Goal: Information Seeking & Learning: Learn about a topic

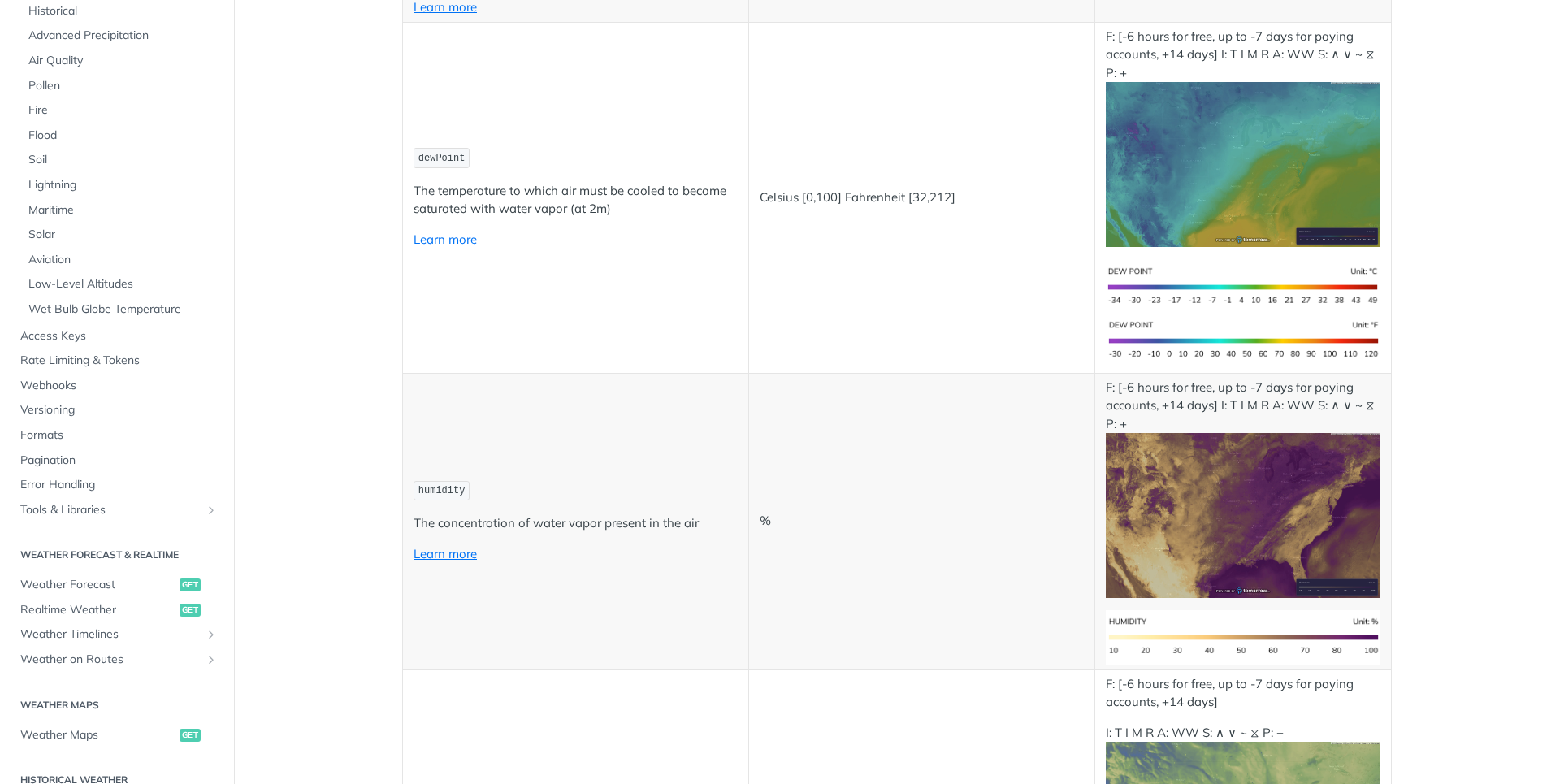
scroll to position [244, 0]
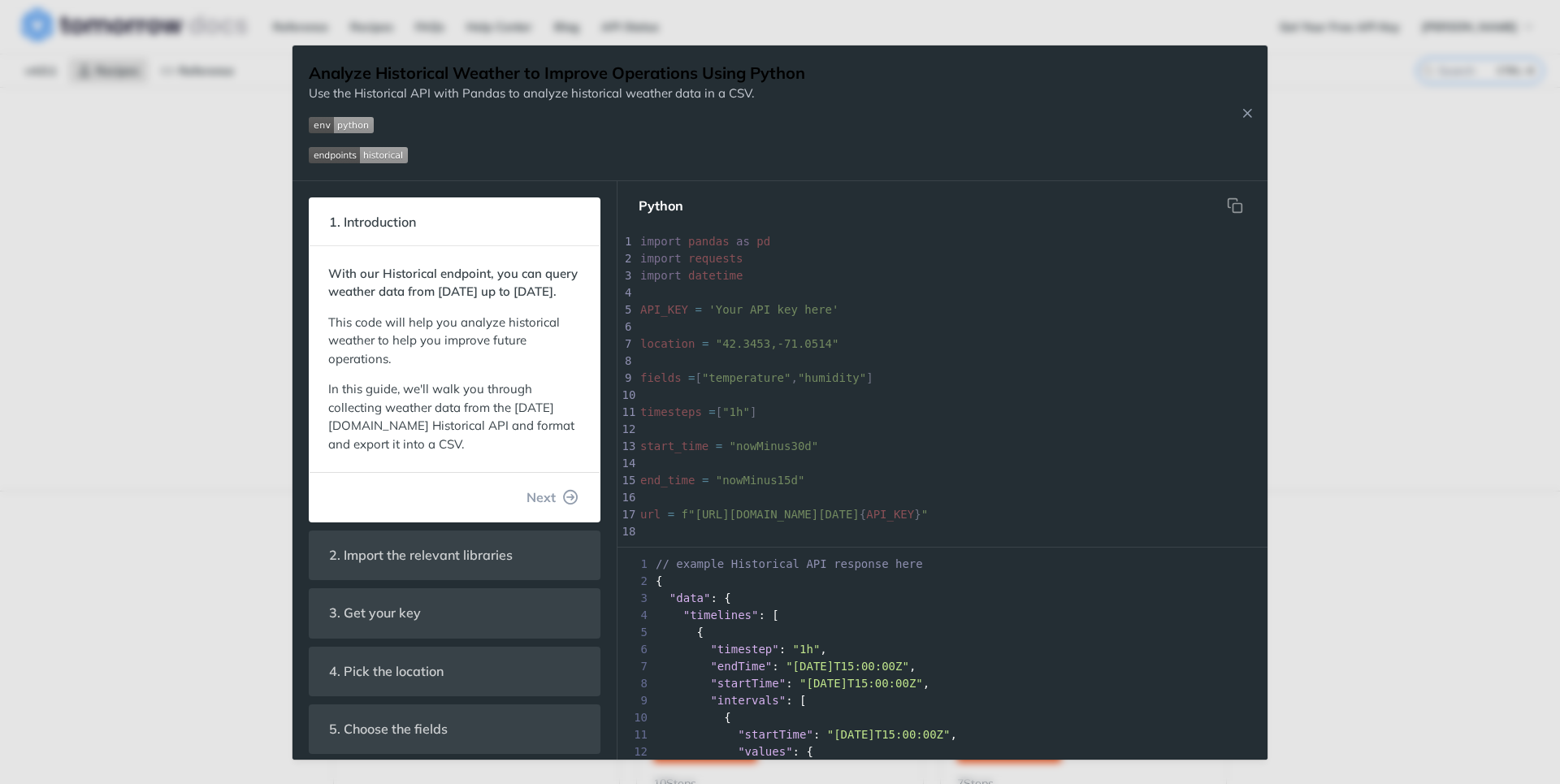
click at [543, 506] on span "Next" at bounding box center [540, 497] width 29 height 20
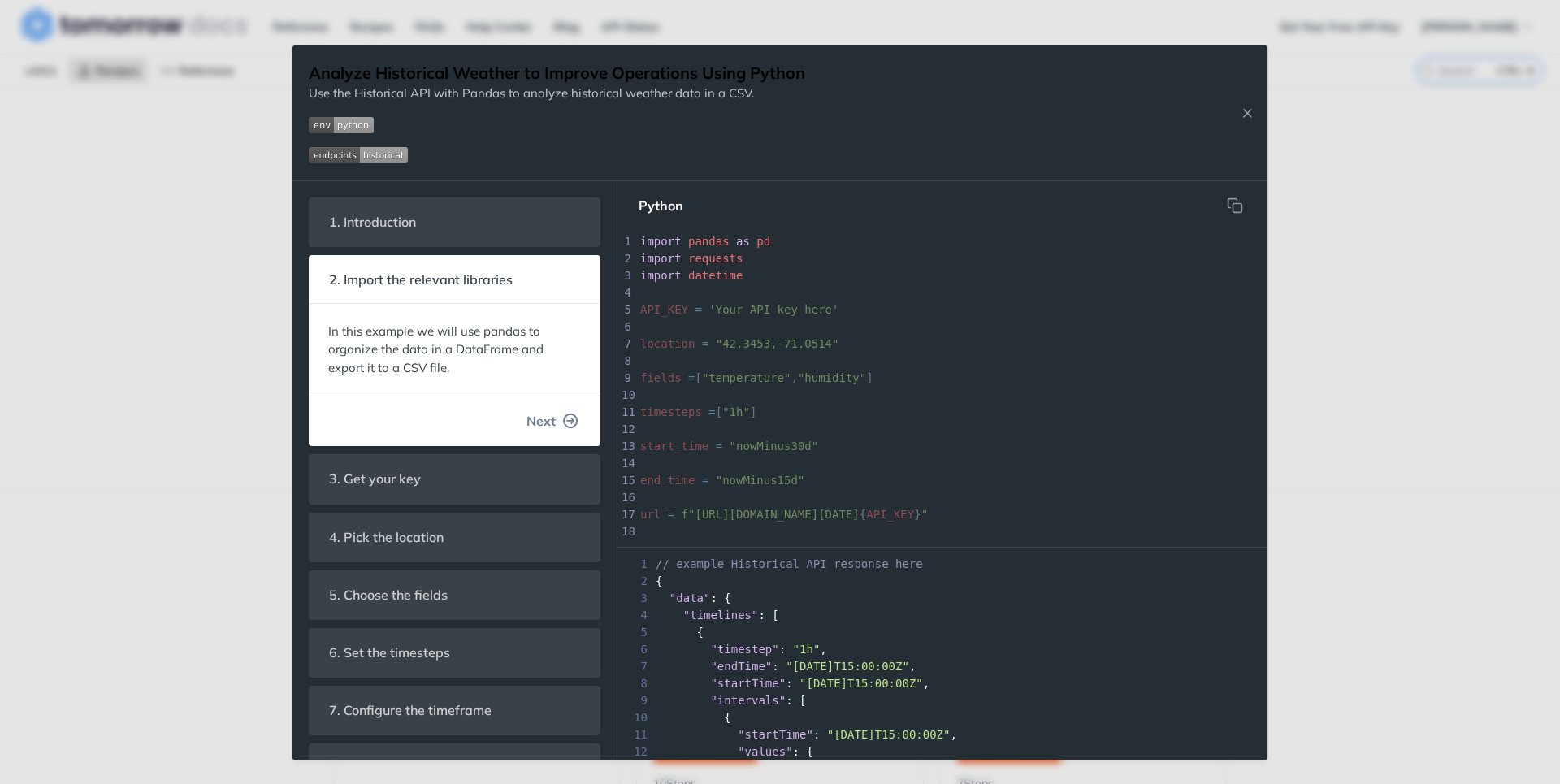
click at [531, 413] on span "Next" at bounding box center [540, 421] width 29 height 20
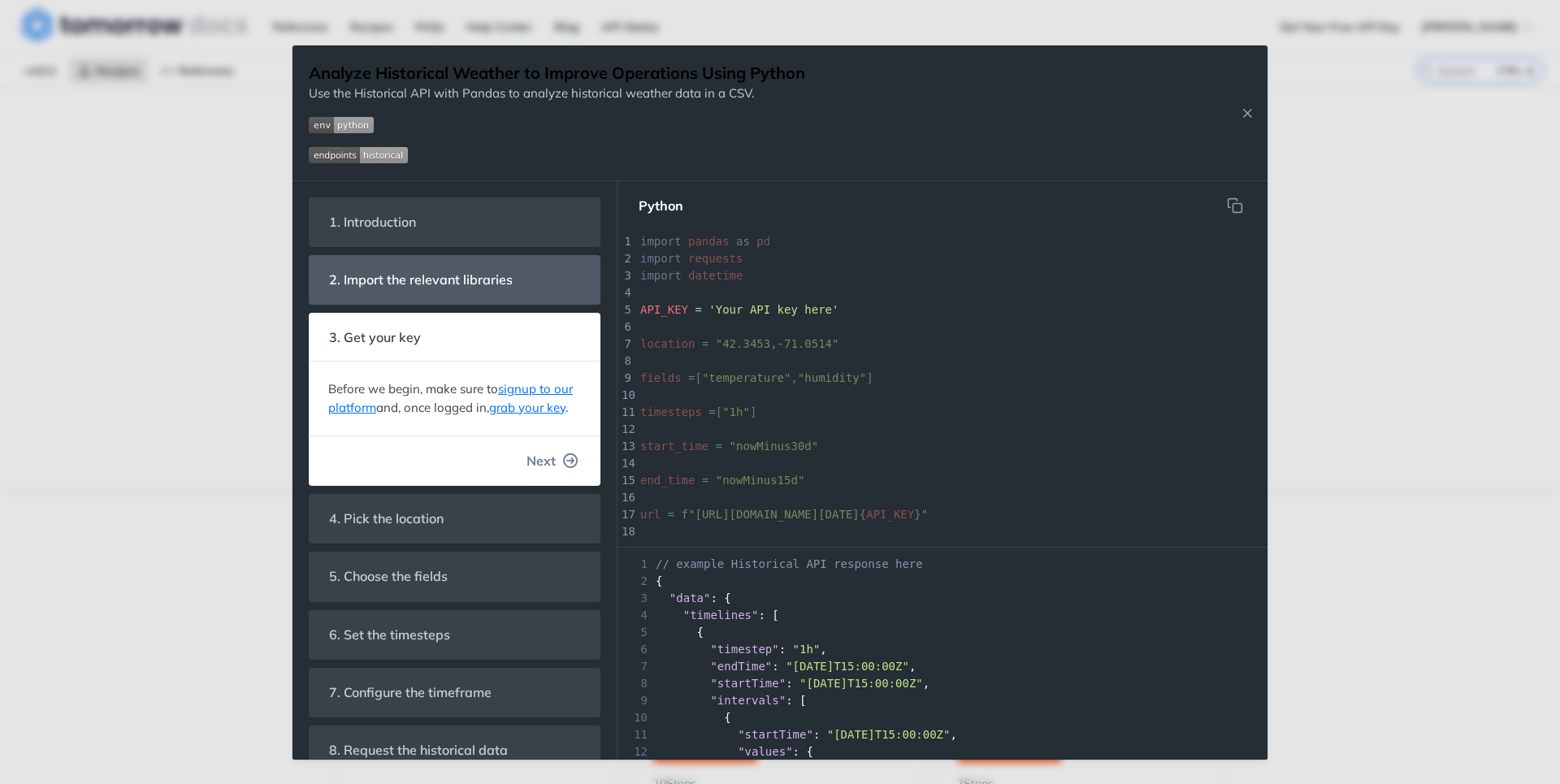
click at [539, 468] on button "Next" at bounding box center [553, 460] width 78 height 32
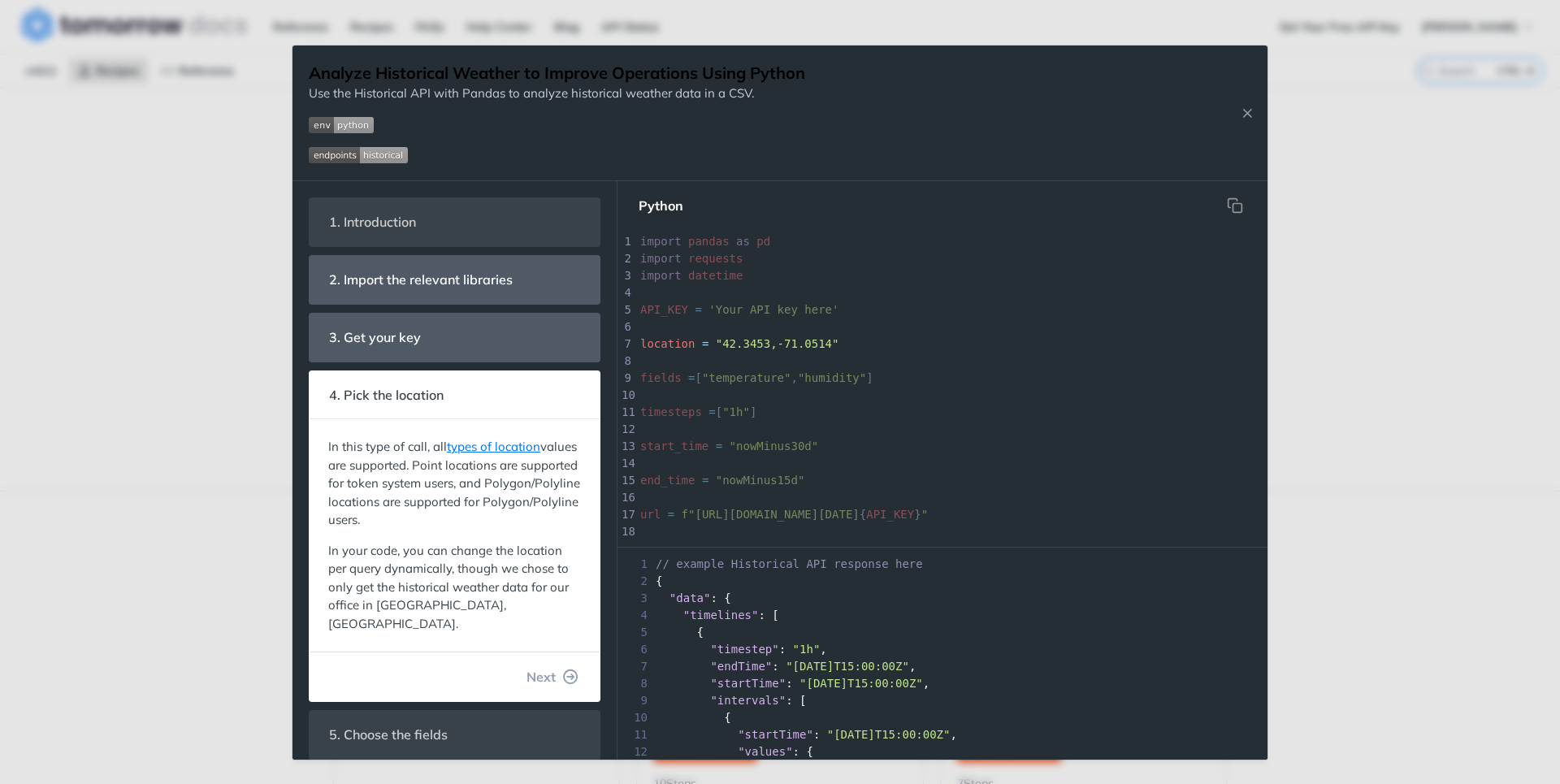
scroll to position [28, 0]
click at [1241, 111] on icon "Close Recipe" at bounding box center [1247, 113] width 14 height 14
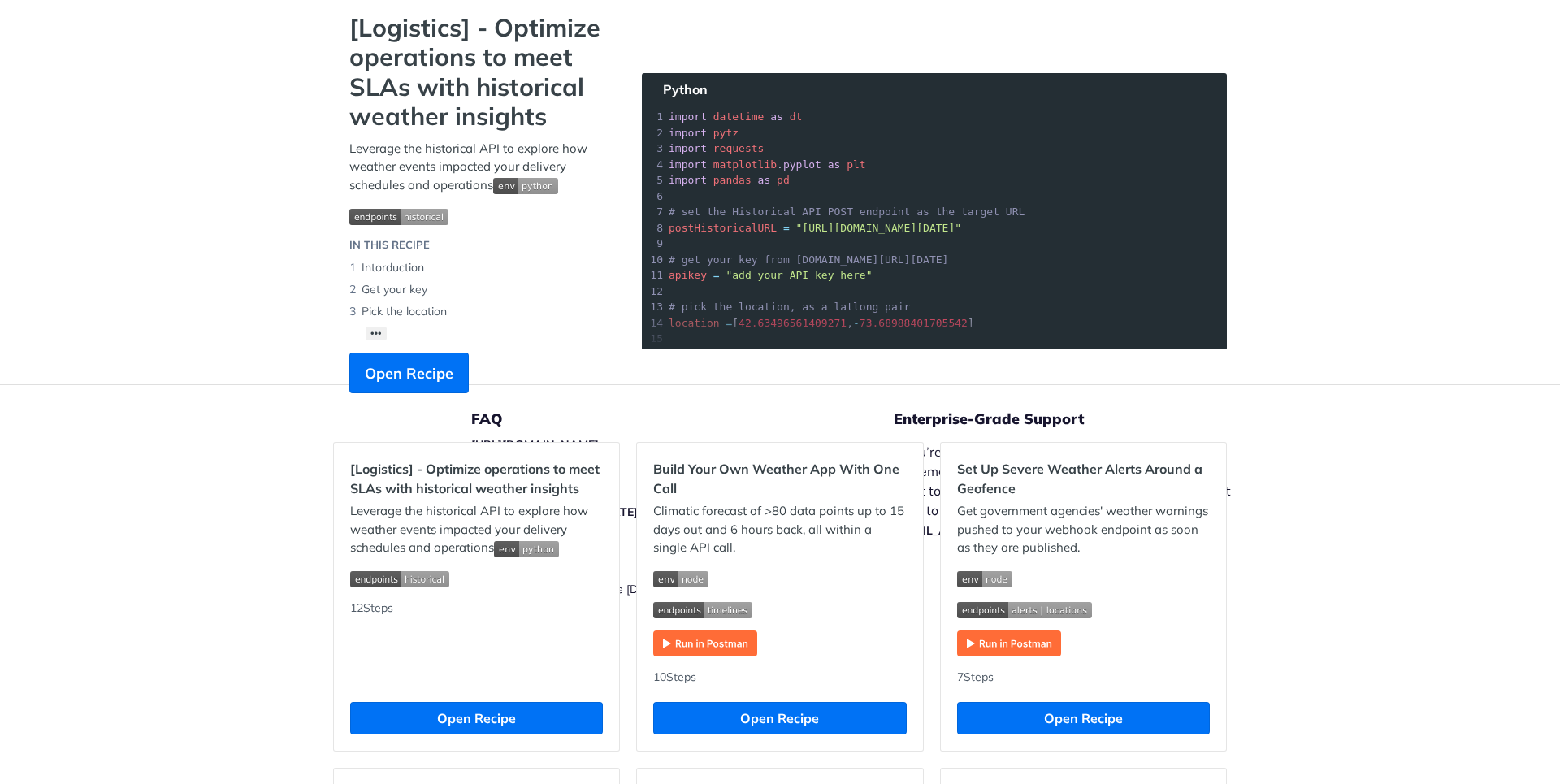
scroll to position [325, 0]
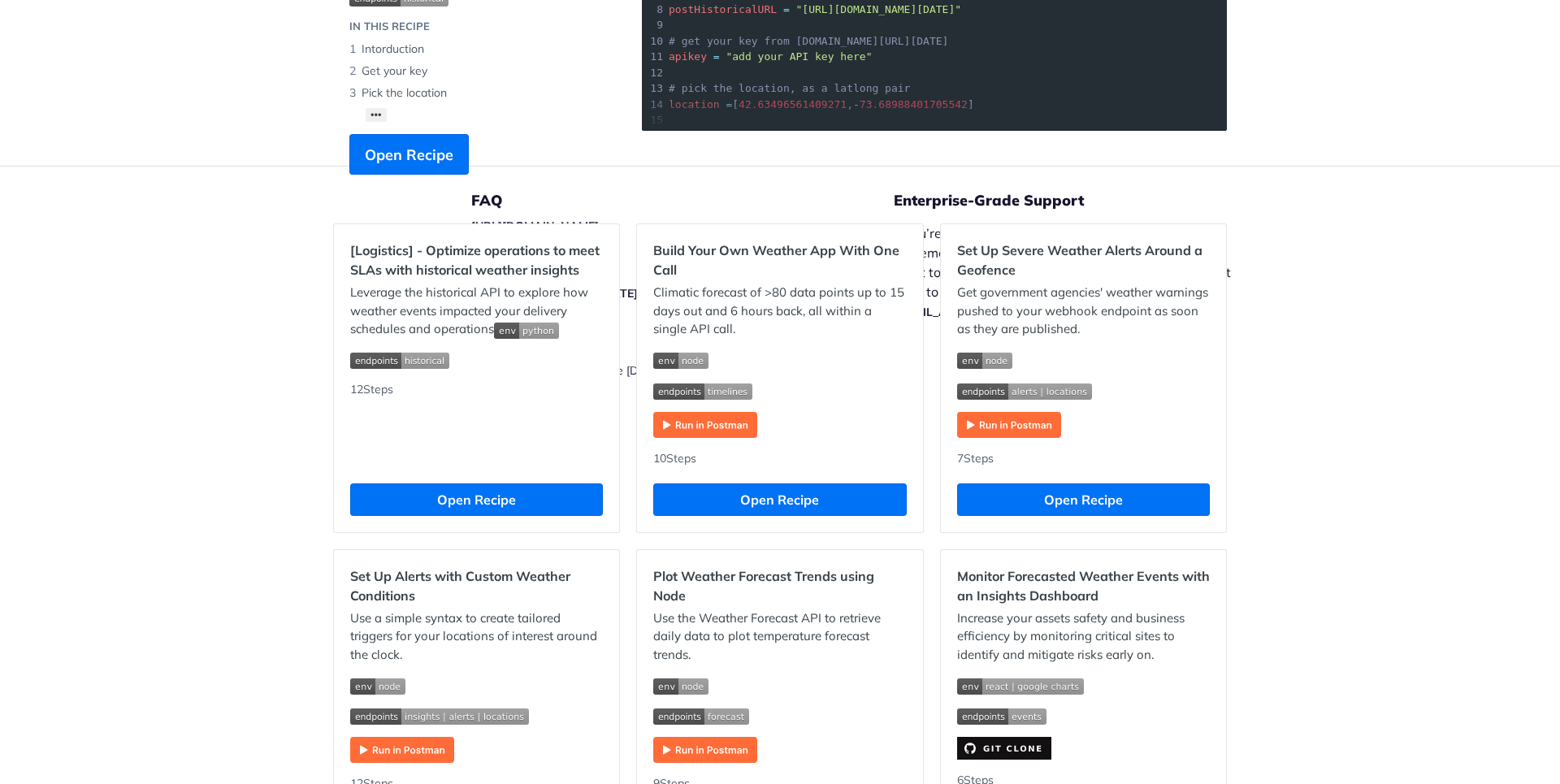
click at [706, 426] on img "Expand image" at bounding box center [705, 424] width 104 height 26
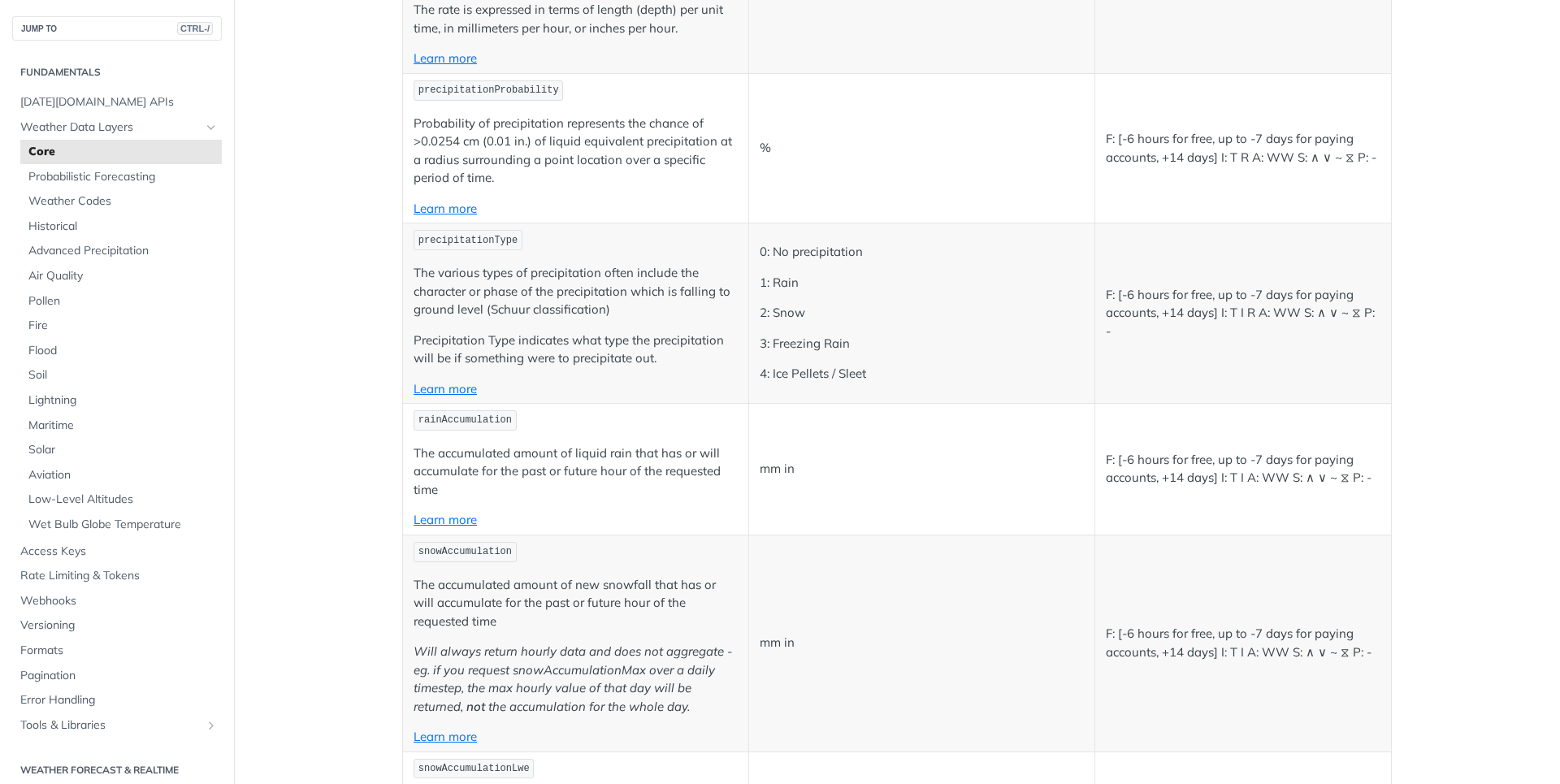
scroll to position [4628, 0]
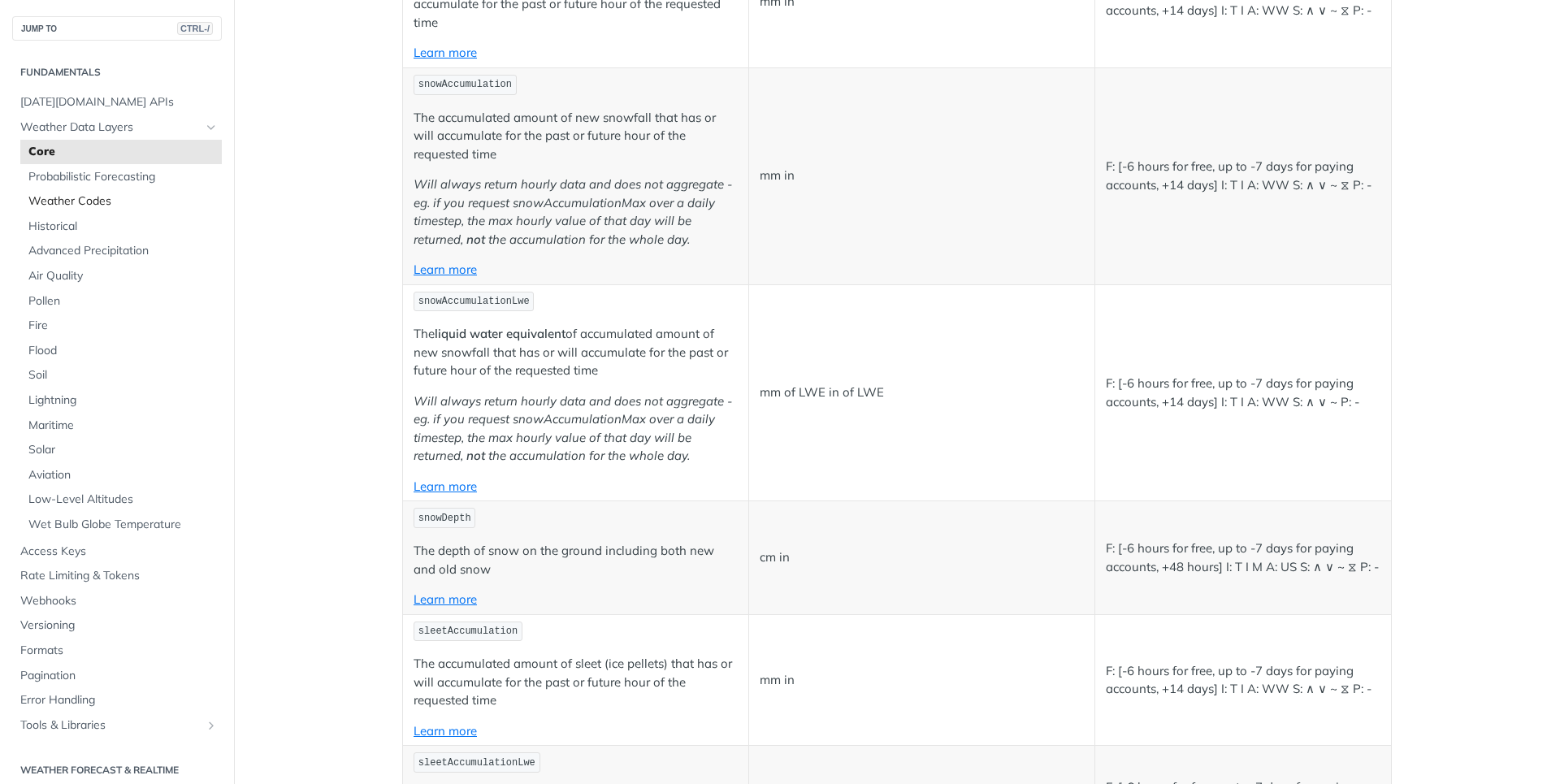
click at [85, 195] on span "Weather Codes" at bounding box center [123, 201] width 190 height 16
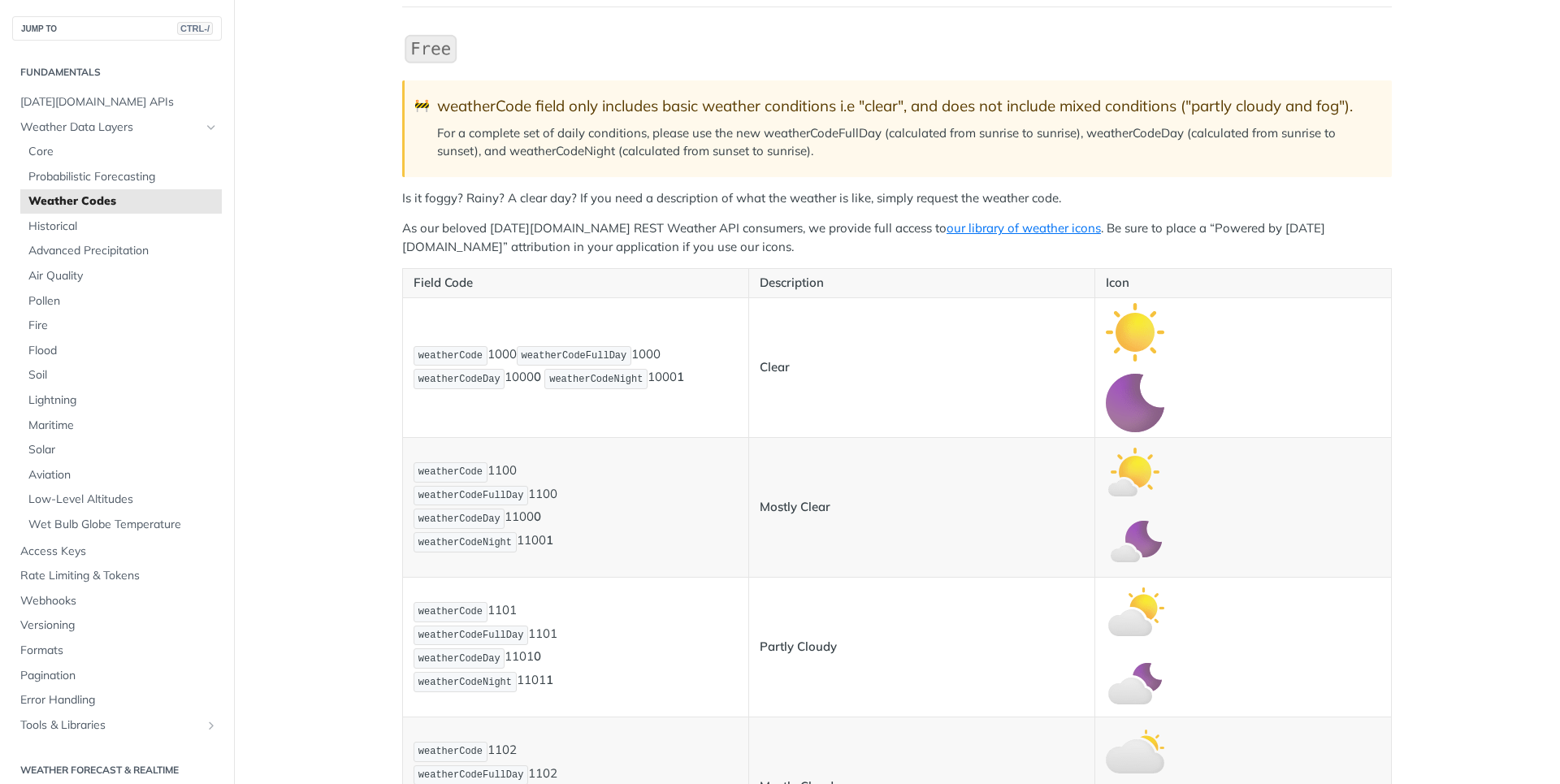
scroll to position [162, 0]
click at [82, 99] on span "Tomorrow.io APIs" at bounding box center [119, 102] width 198 height 16
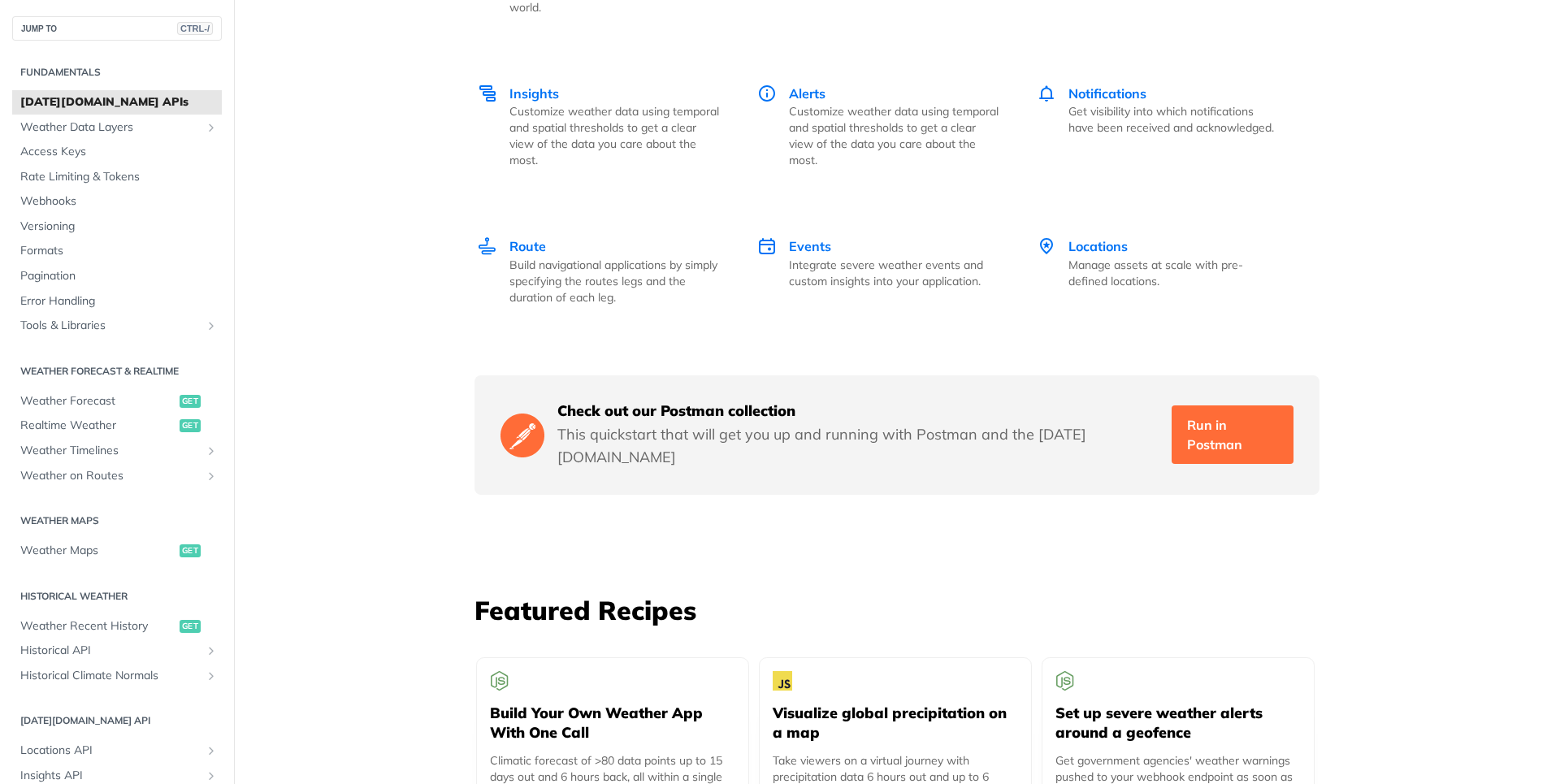
scroll to position [2518, 0]
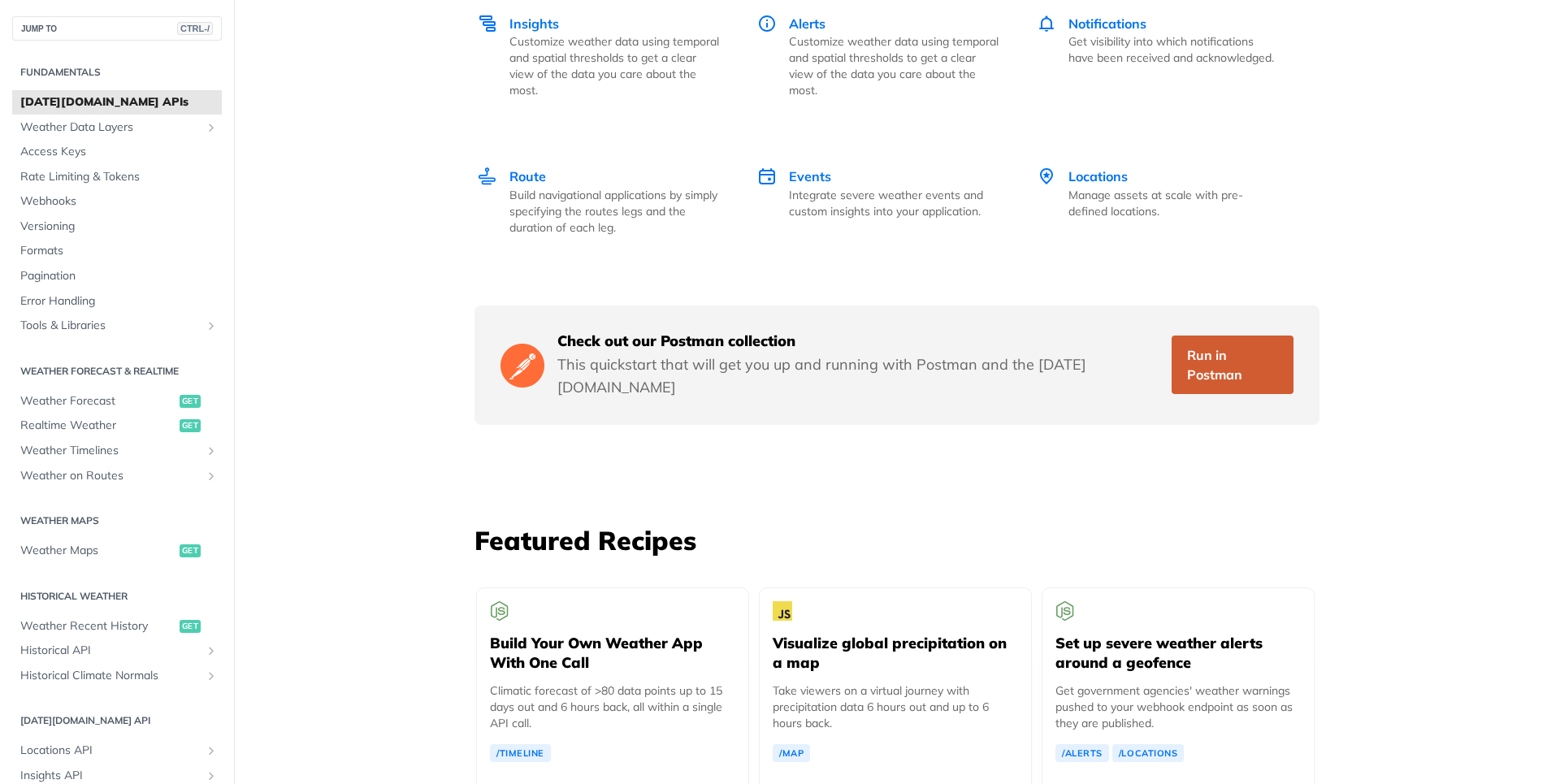
click at [1250, 346] on link "Run in Postman" at bounding box center [1232, 365] width 122 height 59
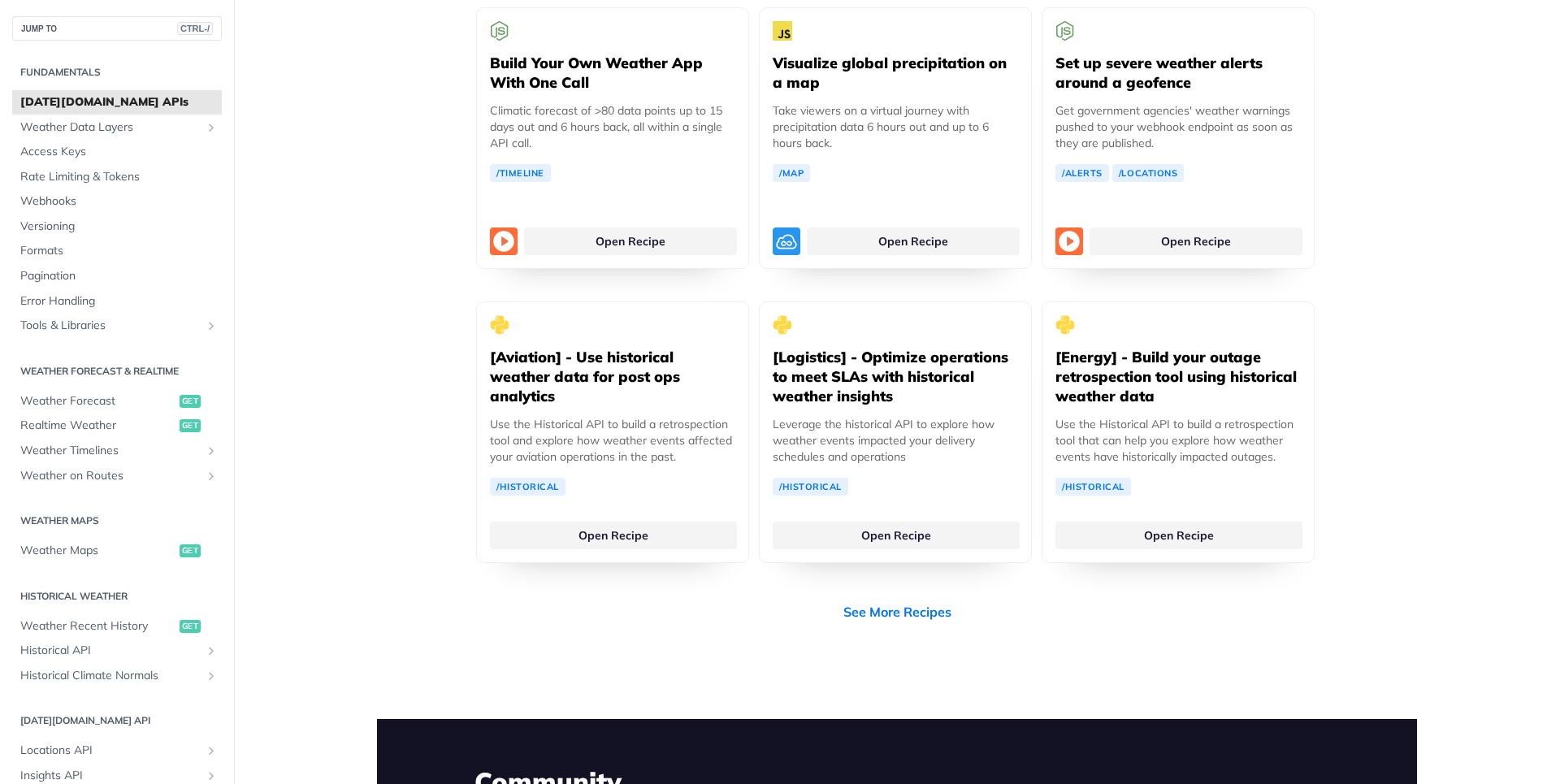
scroll to position [3004, 0]
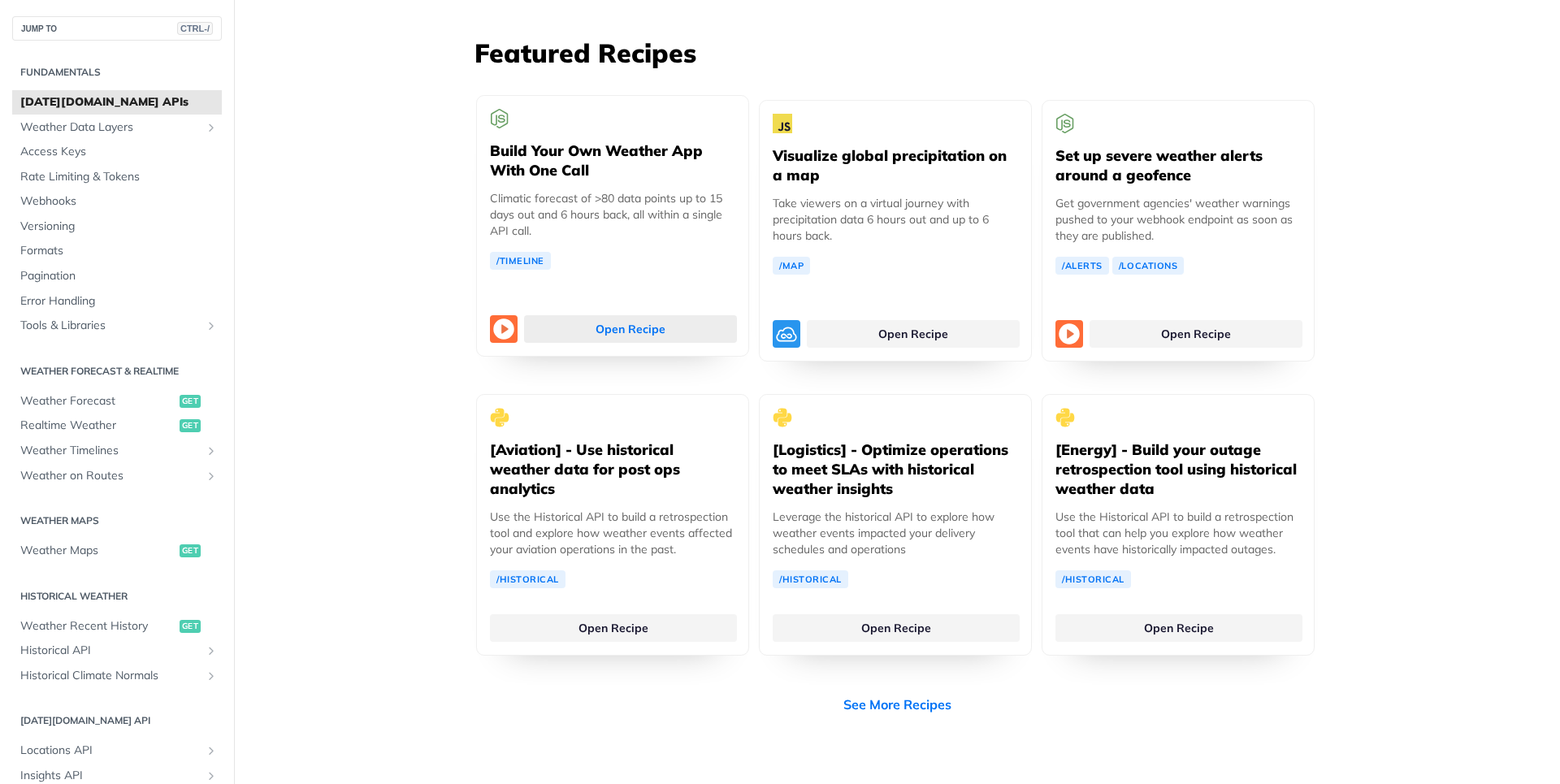
click at [596, 315] on link "Open Recipe" at bounding box center [630, 328] width 213 height 28
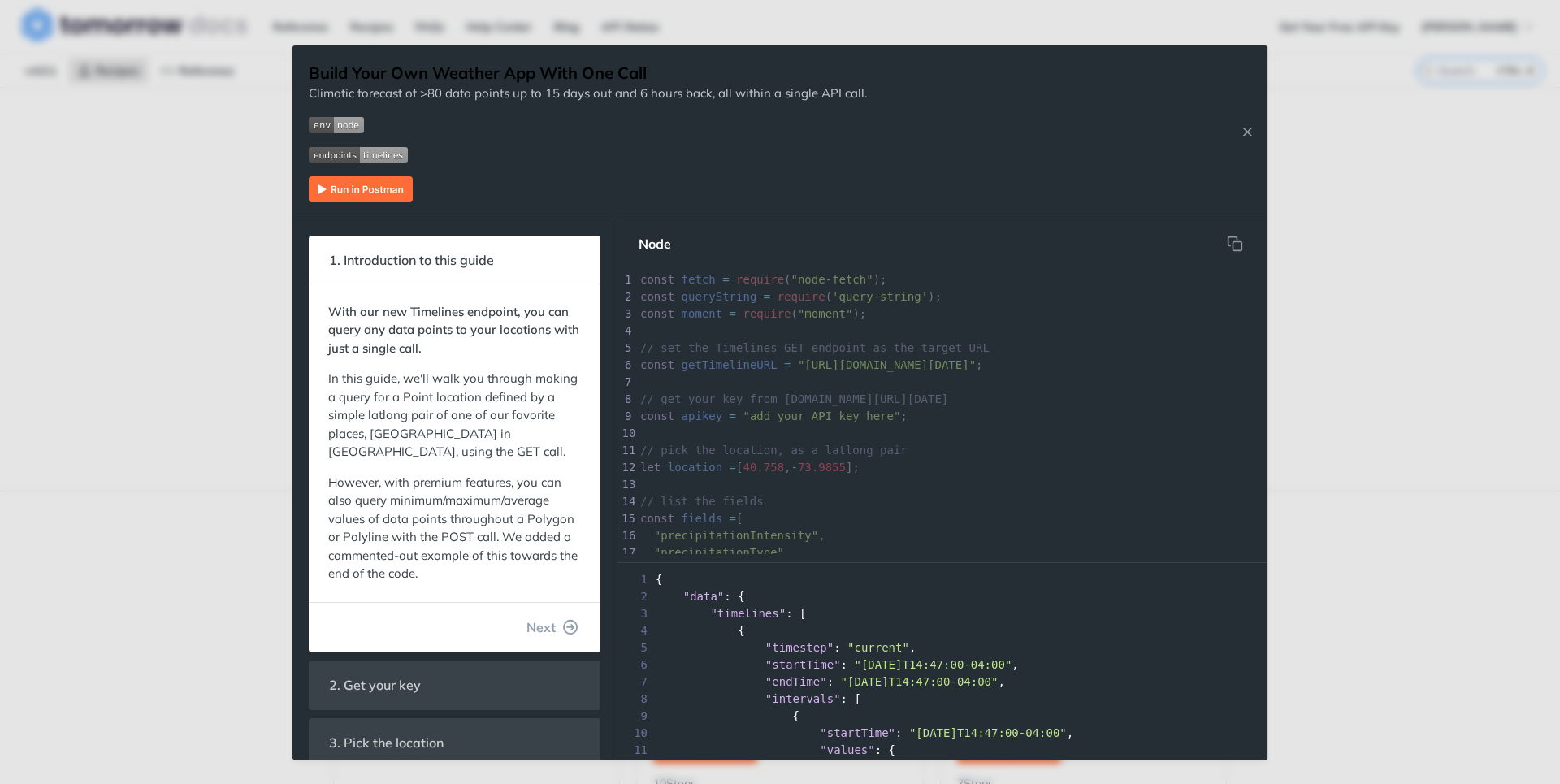
click at [385, 195] on img "Expand image" at bounding box center [361, 189] width 104 height 26
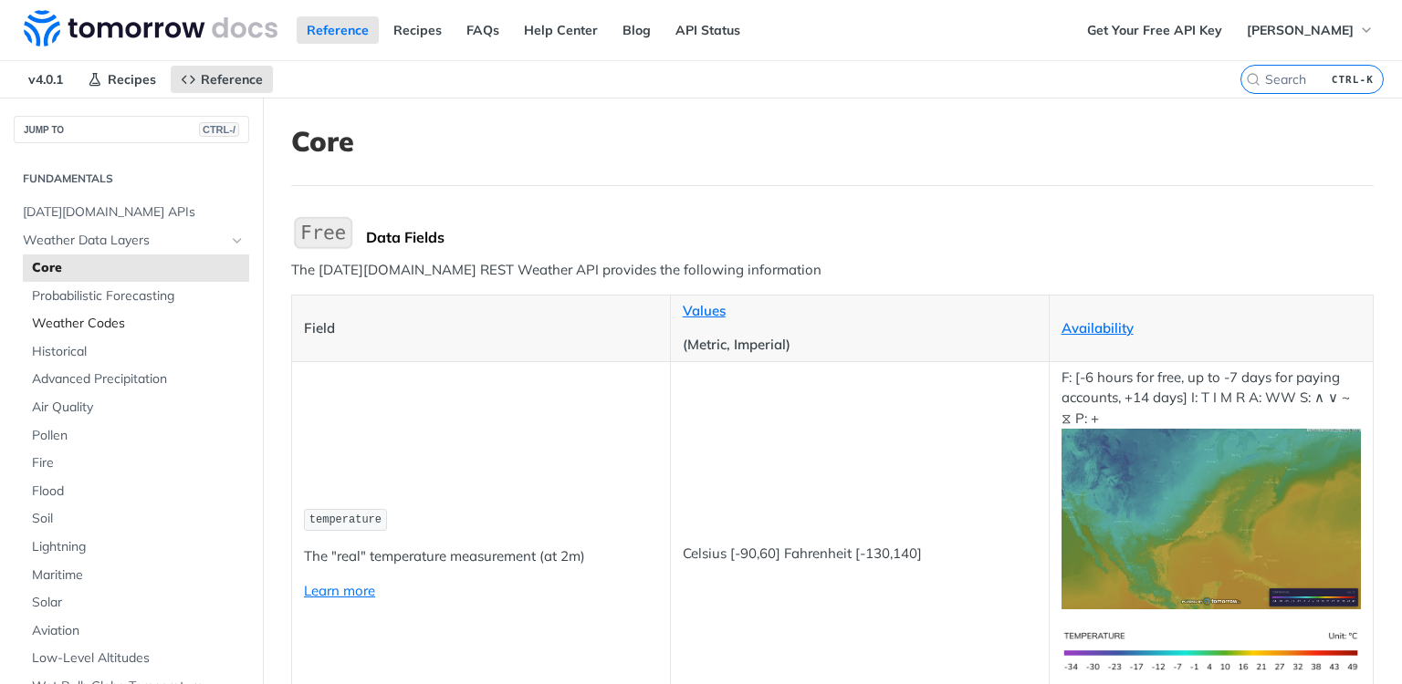
click at [104, 324] on span "Weather Codes" at bounding box center [138, 324] width 213 height 18
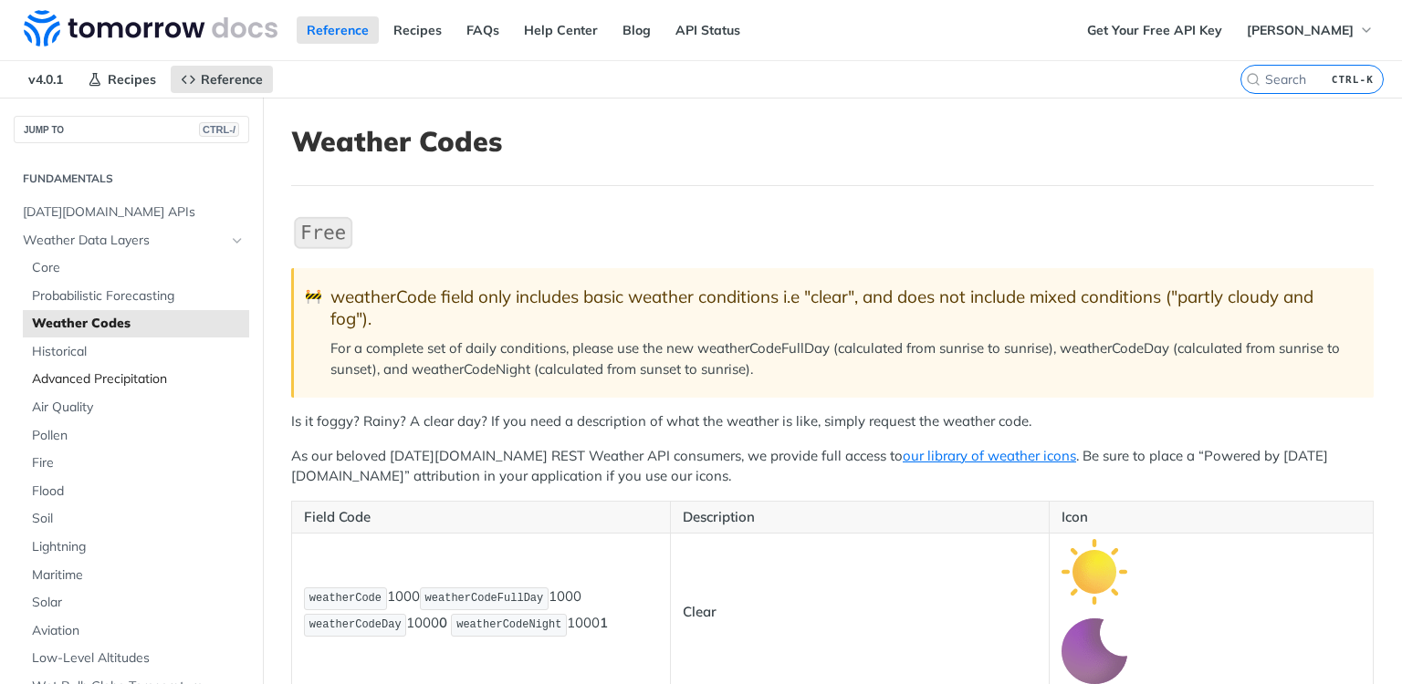
click at [114, 384] on span "Advanced Precipitation" at bounding box center [138, 379] width 213 height 18
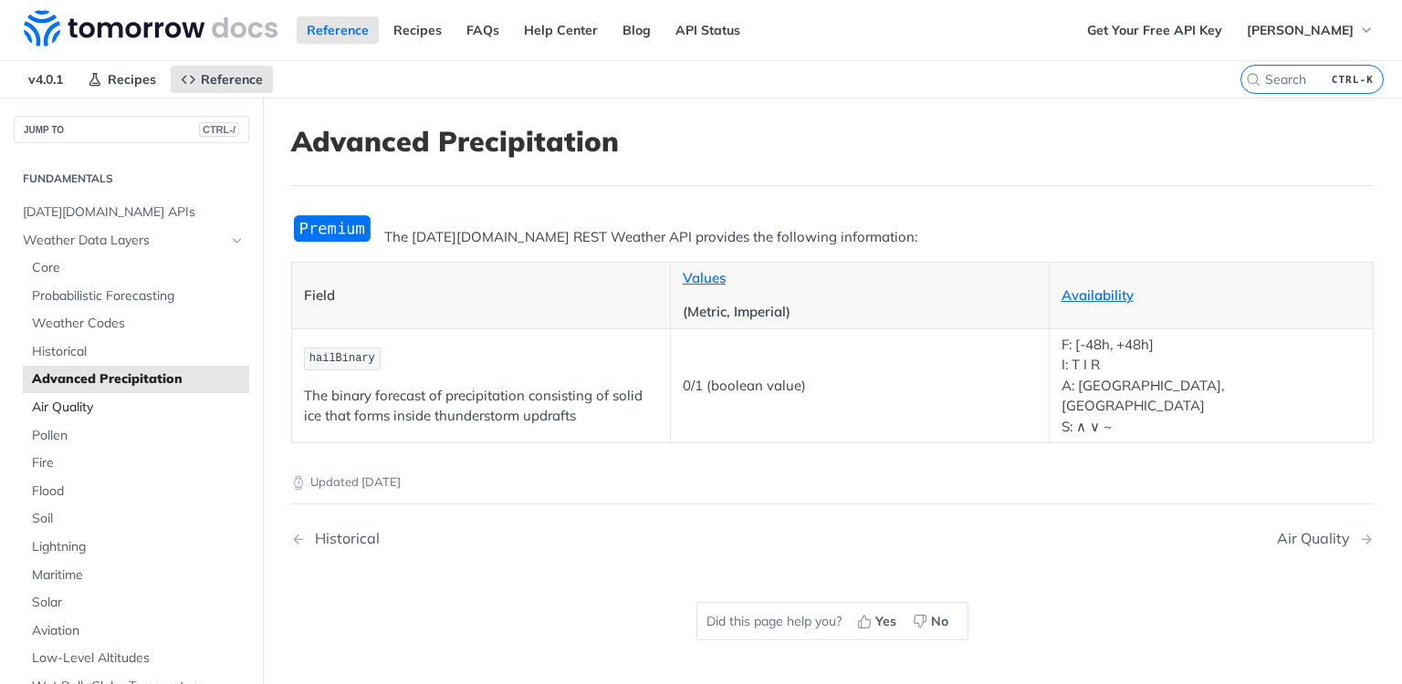
click at [83, 407] on span "Air Quality" at bounding box center [138, 408] width 213 height 18
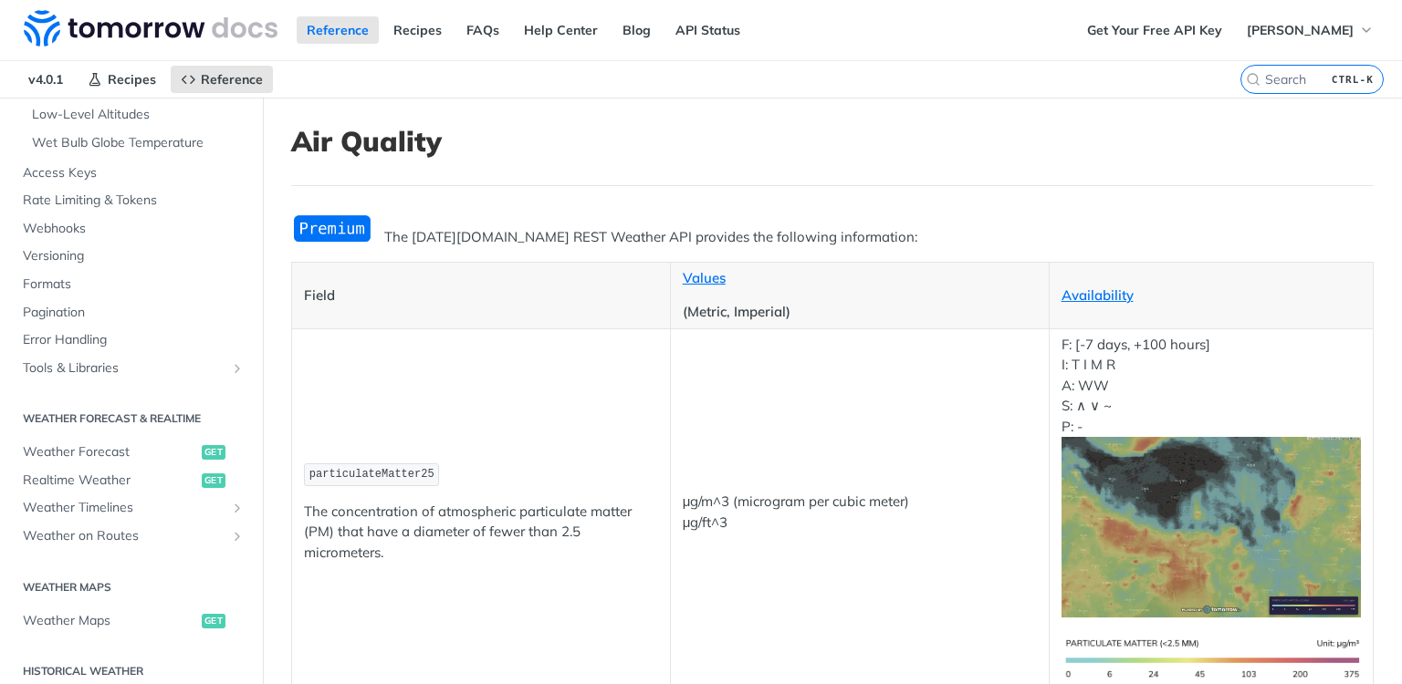
scroll to position [547, 0]
click at [109, 367] on span "Tools & Libraries" at bounding box center [124, 365] width 203 height 18
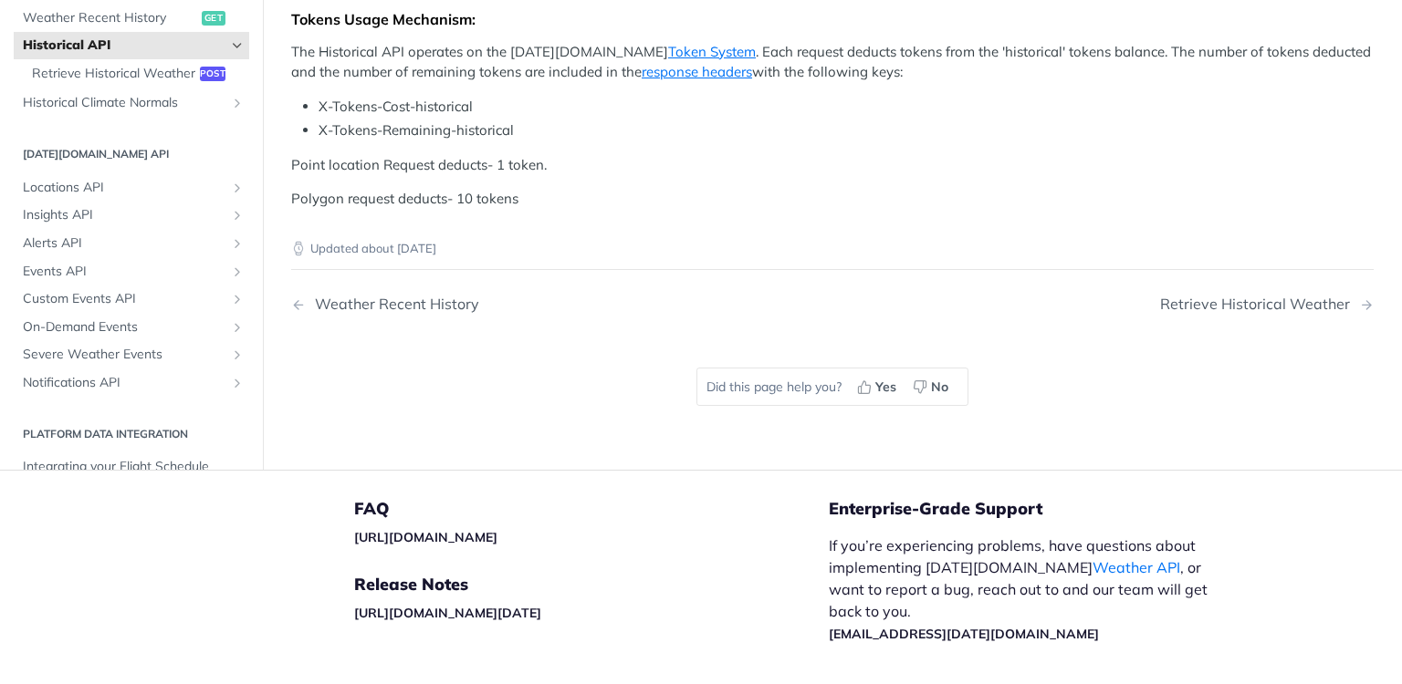
scroll to position [937, 0]
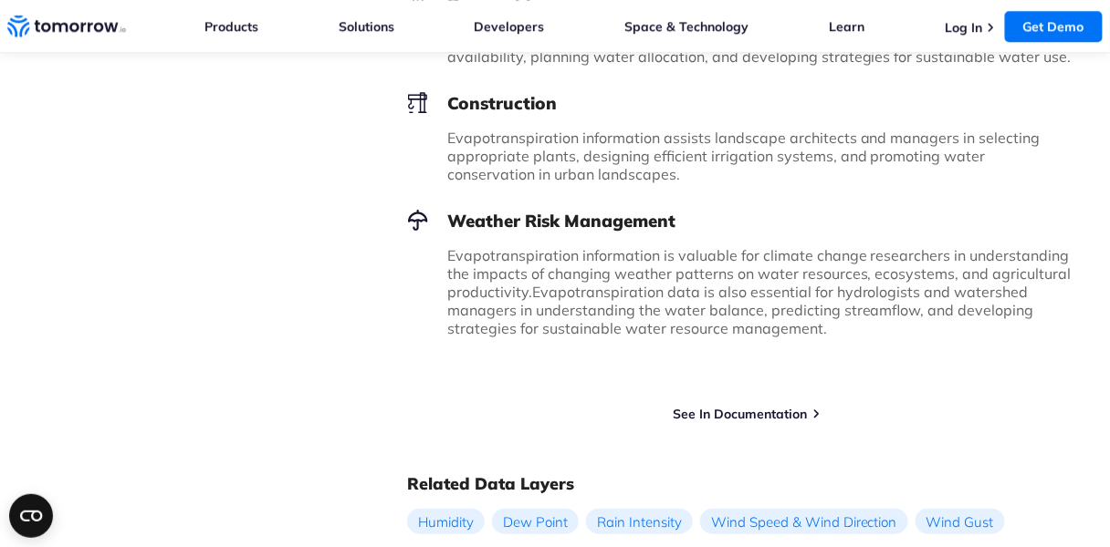
scroll to position [1314, 0]
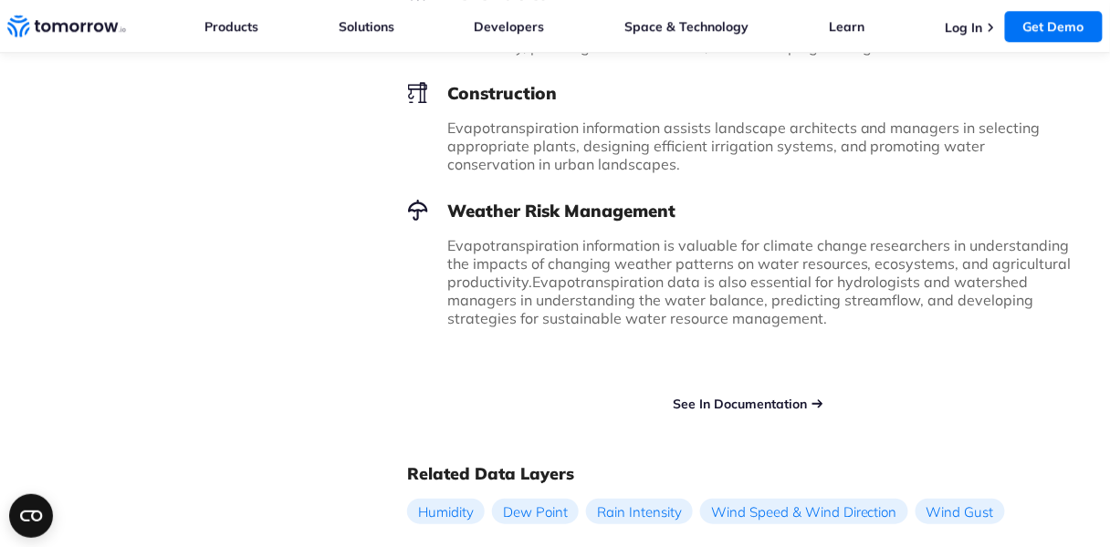
click at [736, 396] on link "See In Documentation" at bounding box center [740, 404] width 134 height 16
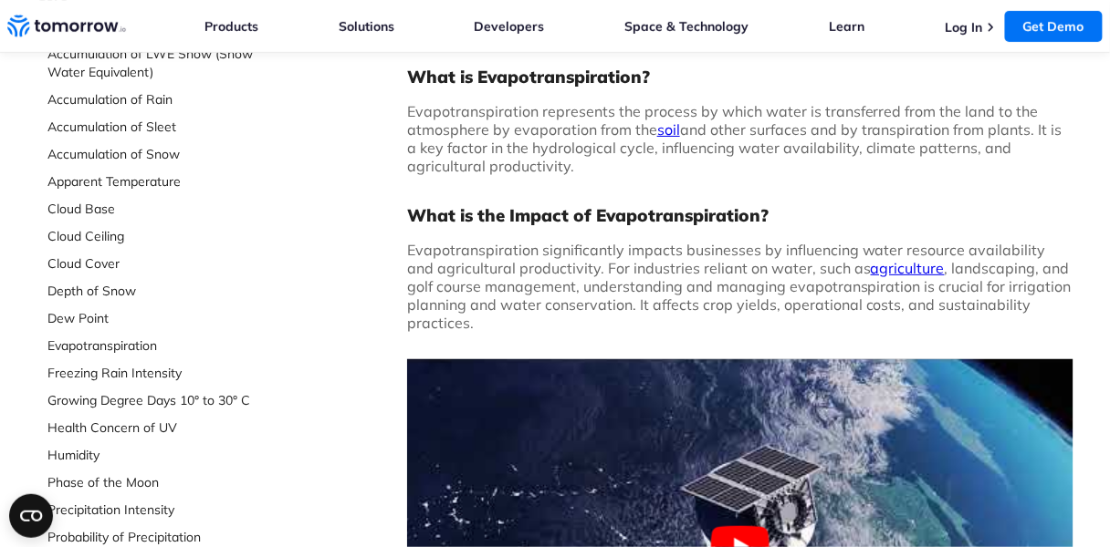
scroll to position [0, 0]
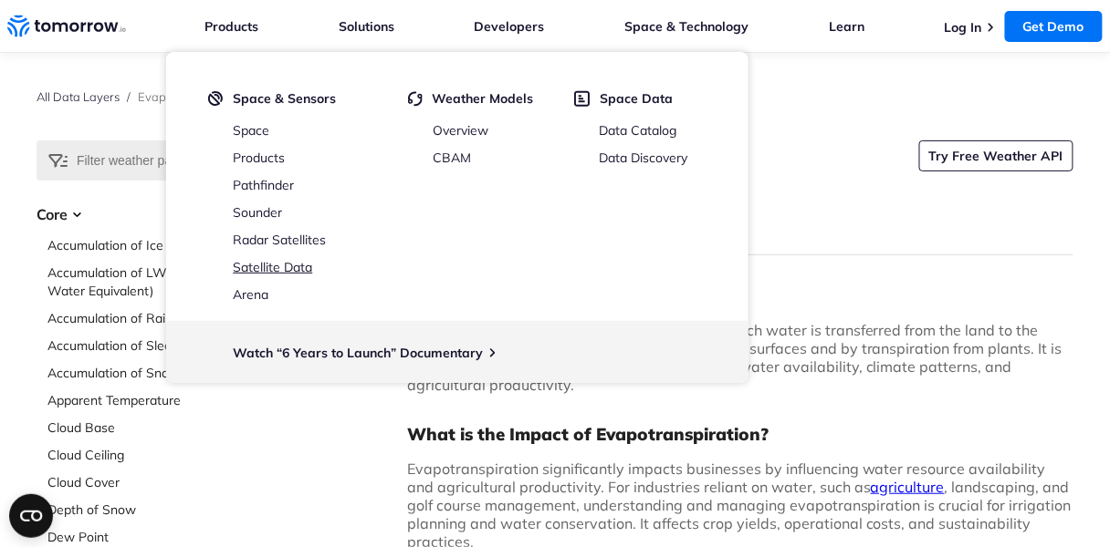
click at [278, 271] on link "Satellite Data" at bounding box center [272, 267] width 79 height 16
